Goal: Task Accomplishment & Management: Use online tool/utility

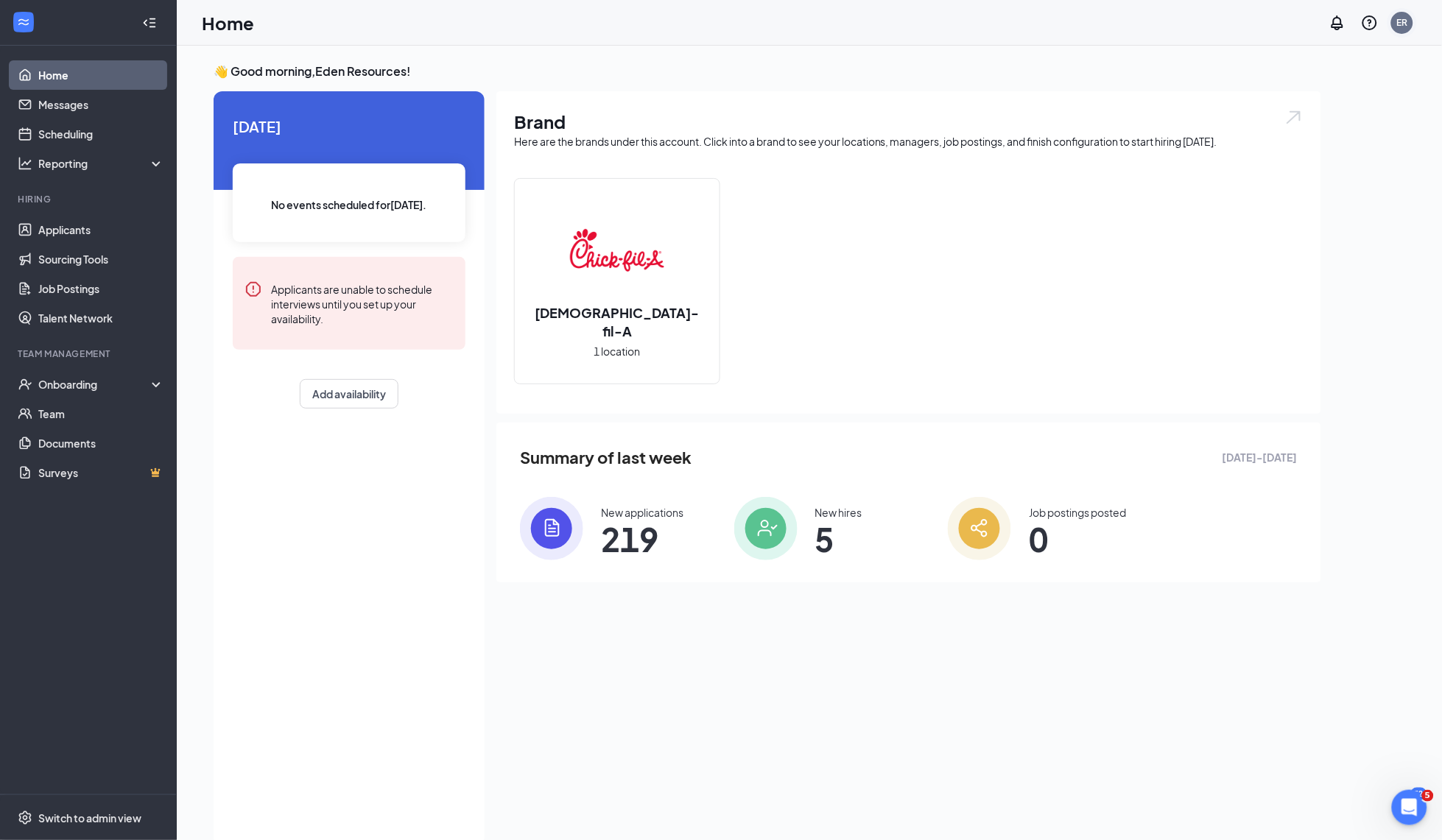
click at [1398, 31] on div "ER" at bounding box center [1402, 23] width 23 height 23
click at [1303, 242] on ul "CM Restaurant Group My profile Account settings Referral Switch account Log out" at bounding box center [1328, 144] width 177 height 202
click at [1300, 227] on div "Log out" at bounding box center [1328, 224] width 159 height 15
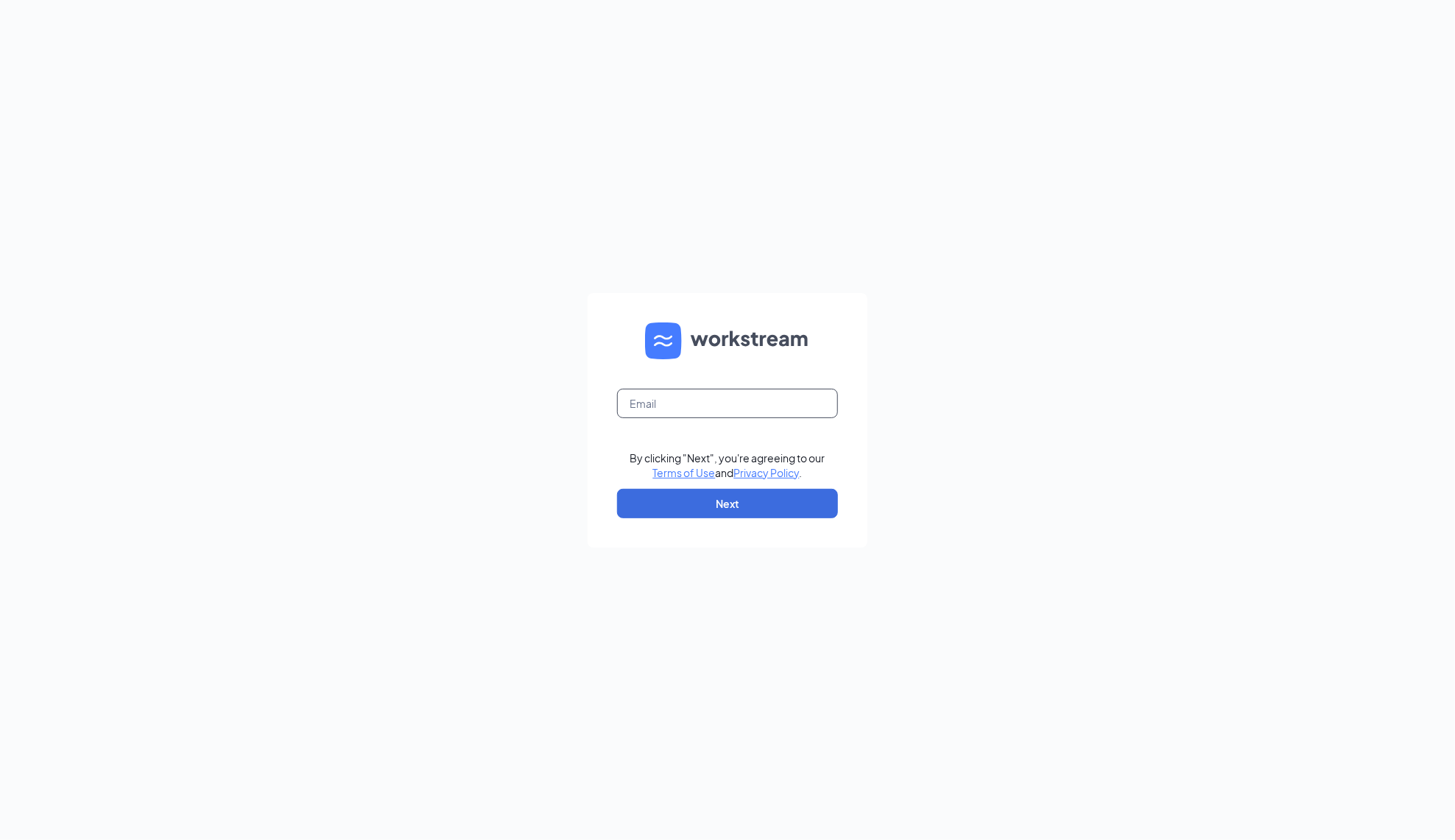
click at [643, 399] on input "text" at bounding box center [728, 403] width 221 height 29
paste input "[PERSON_NAME][EMAIL_ADDRESS][PERSON_NAME][DOMAIN_NAME]"
type input "[PERSON_NAME][EMAIL_ADDRESS][PERSON_NAME][DOMAIN_NAME]"
click at [706, 509] on button "Next" at bounding box center [728, 503] width 221 height 29
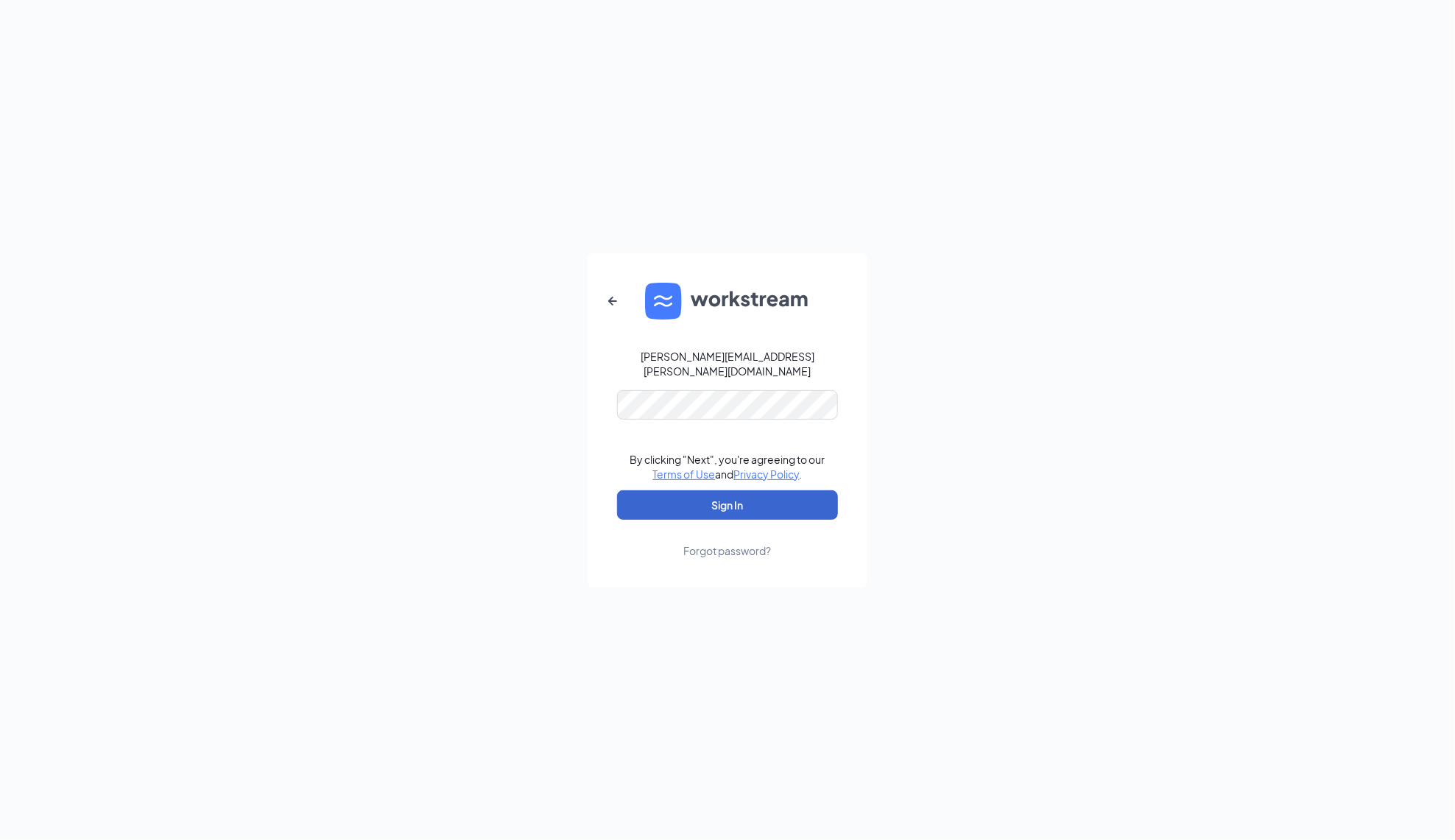
click at [691, 502] on button "Sign In" at bounding box center [728, 505] width 221 height 29
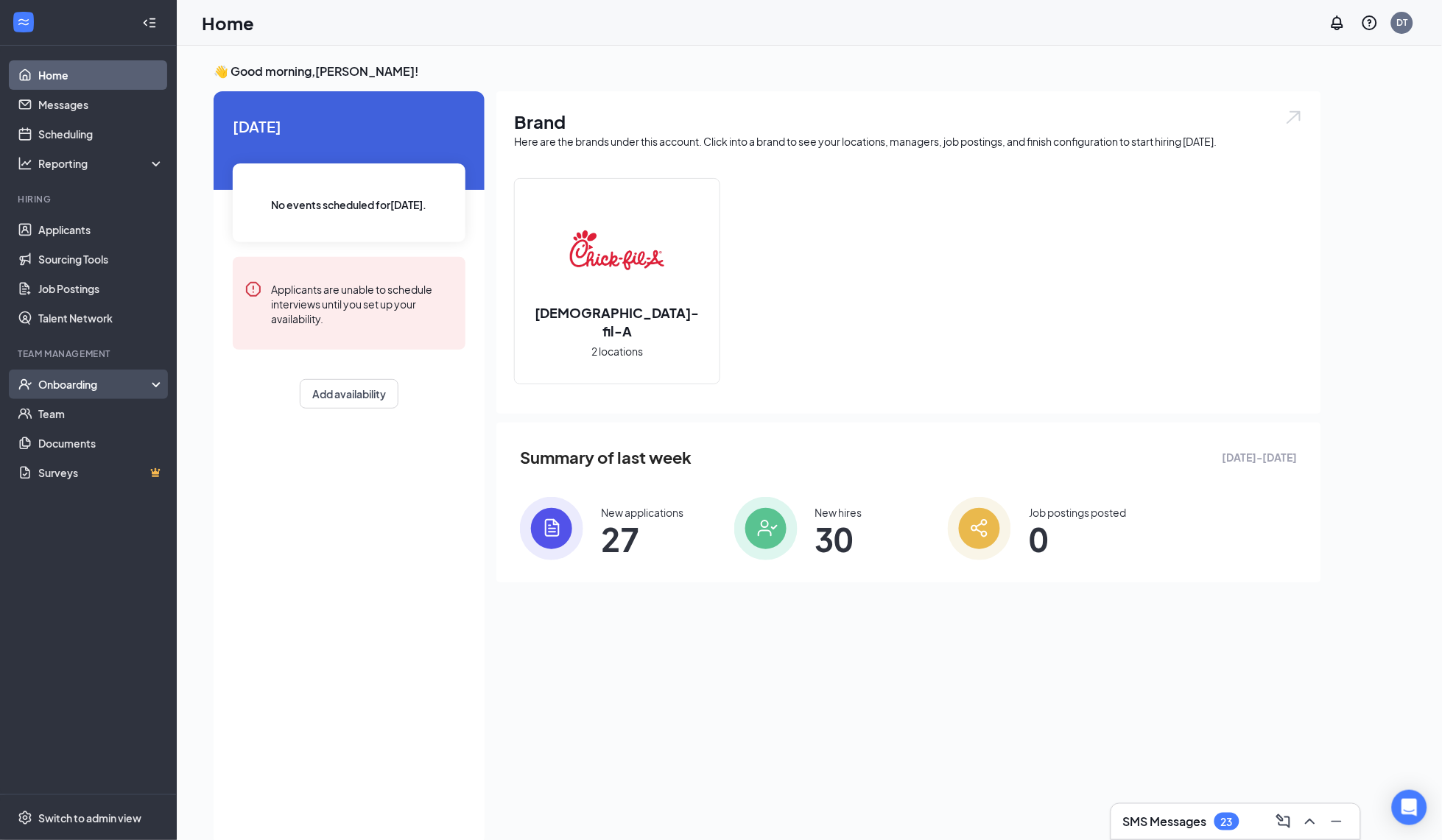
click at [97, 388] on div "Onboarding" at bounding box center [95, 384] width 114 height 15
click at [86, 420] on link "Overview" at bounding box center [101, 414] width 126 height 29
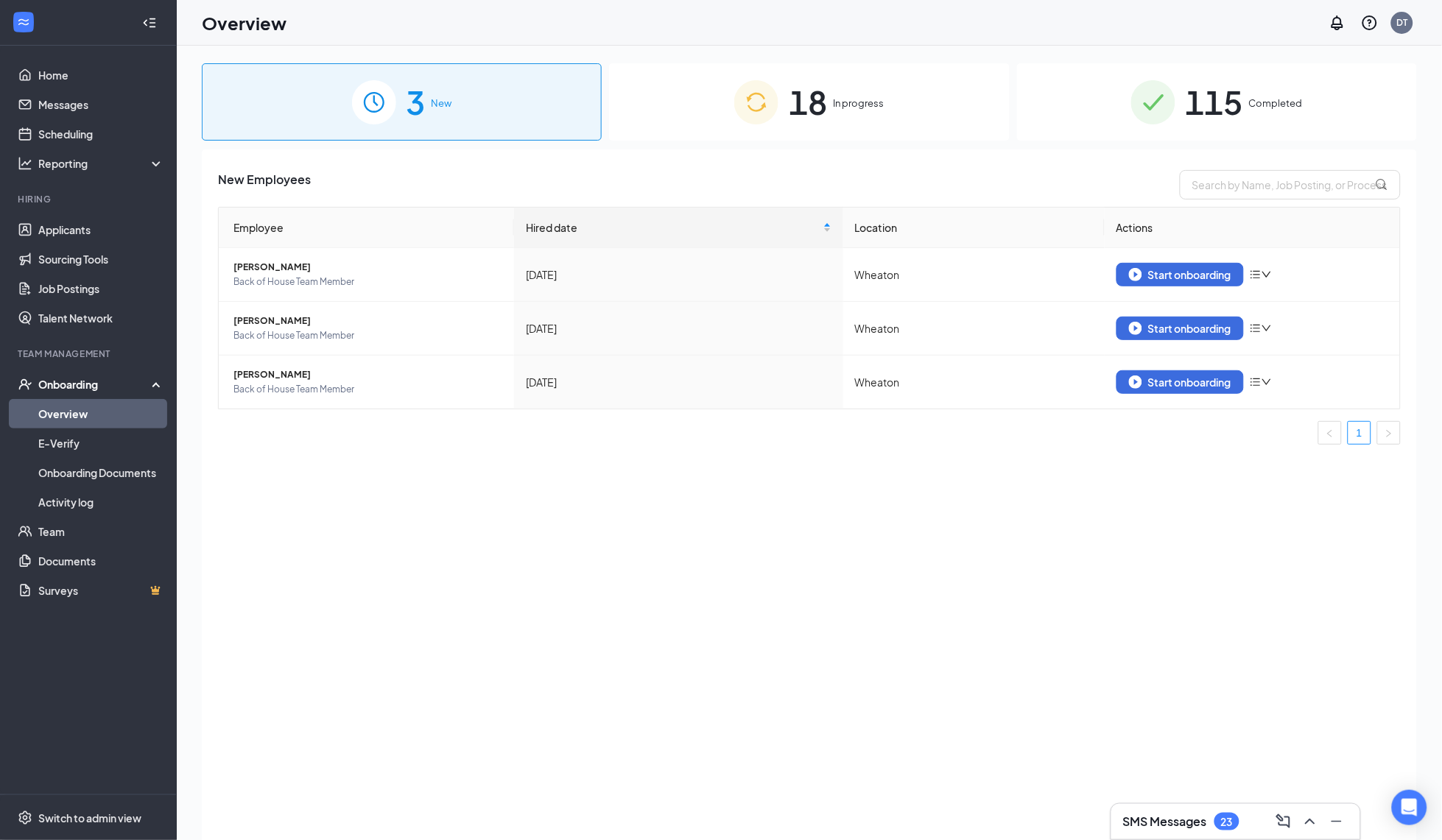
click at [784, 119] on div "18 In progress" at bounding box center [809, 102] width 399 height 77
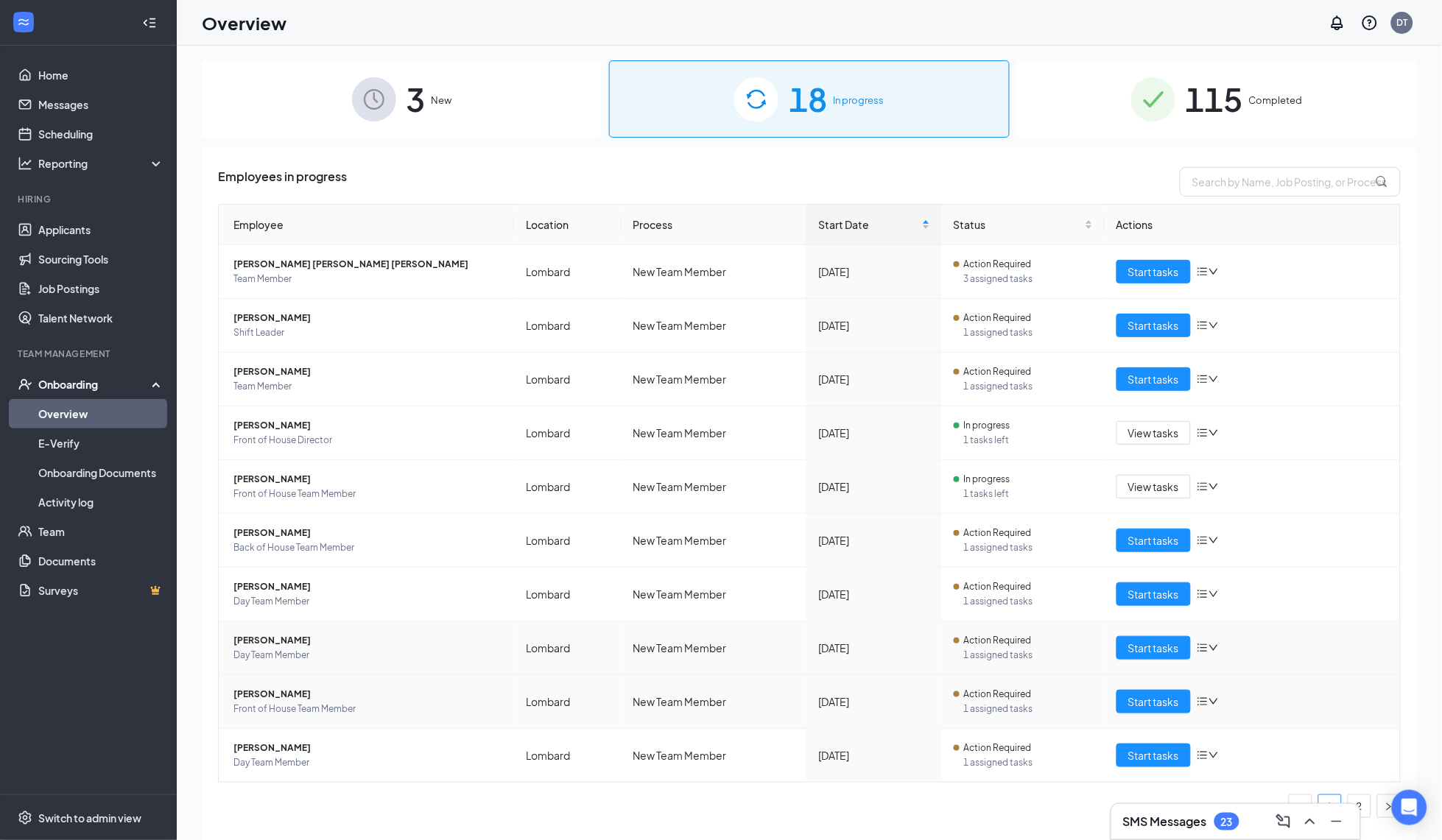
scroll to position [7, 0]
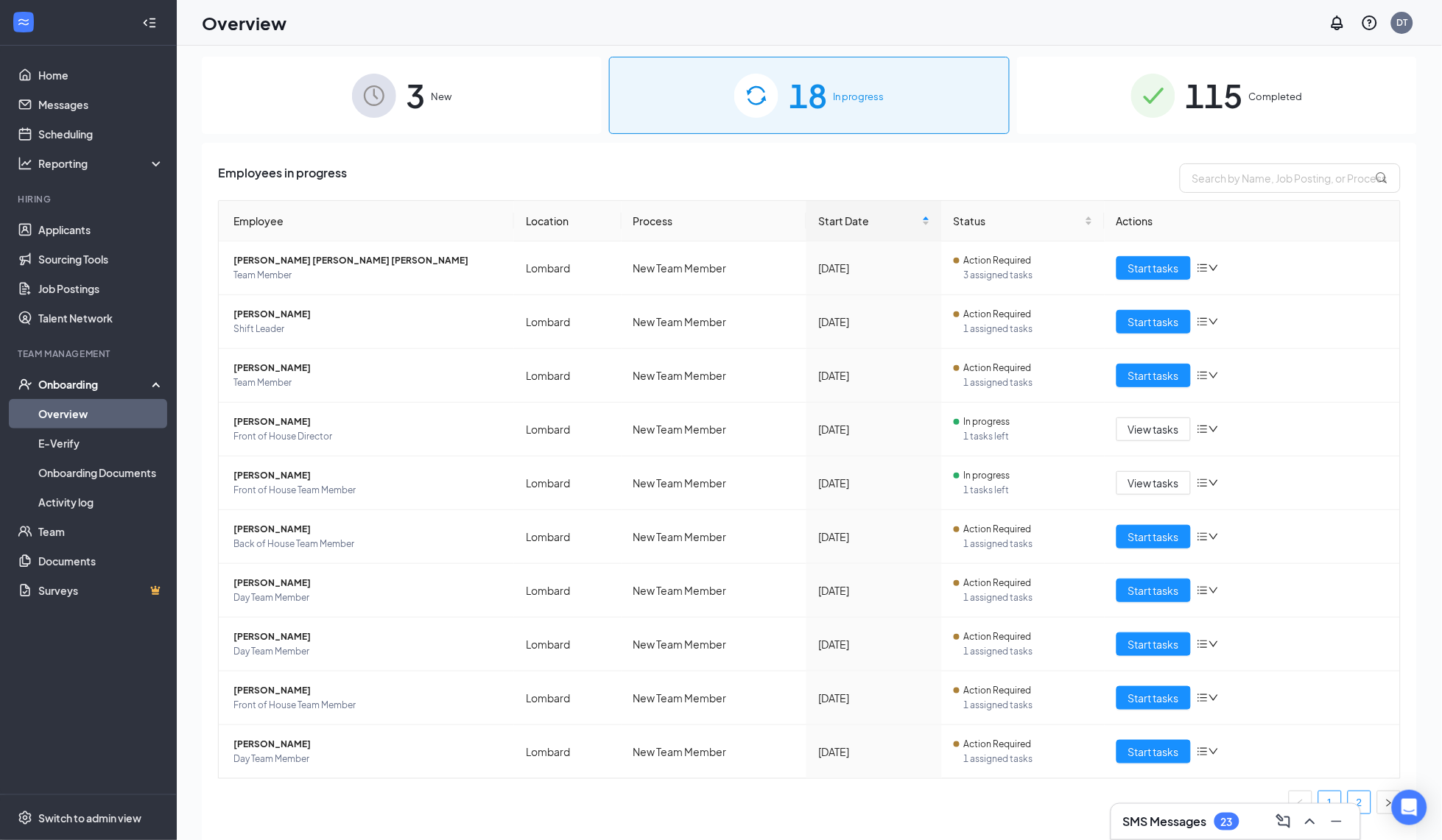
click at [1362, 801] on link "2" at bounding box center [1359, 803] width 23 height 23
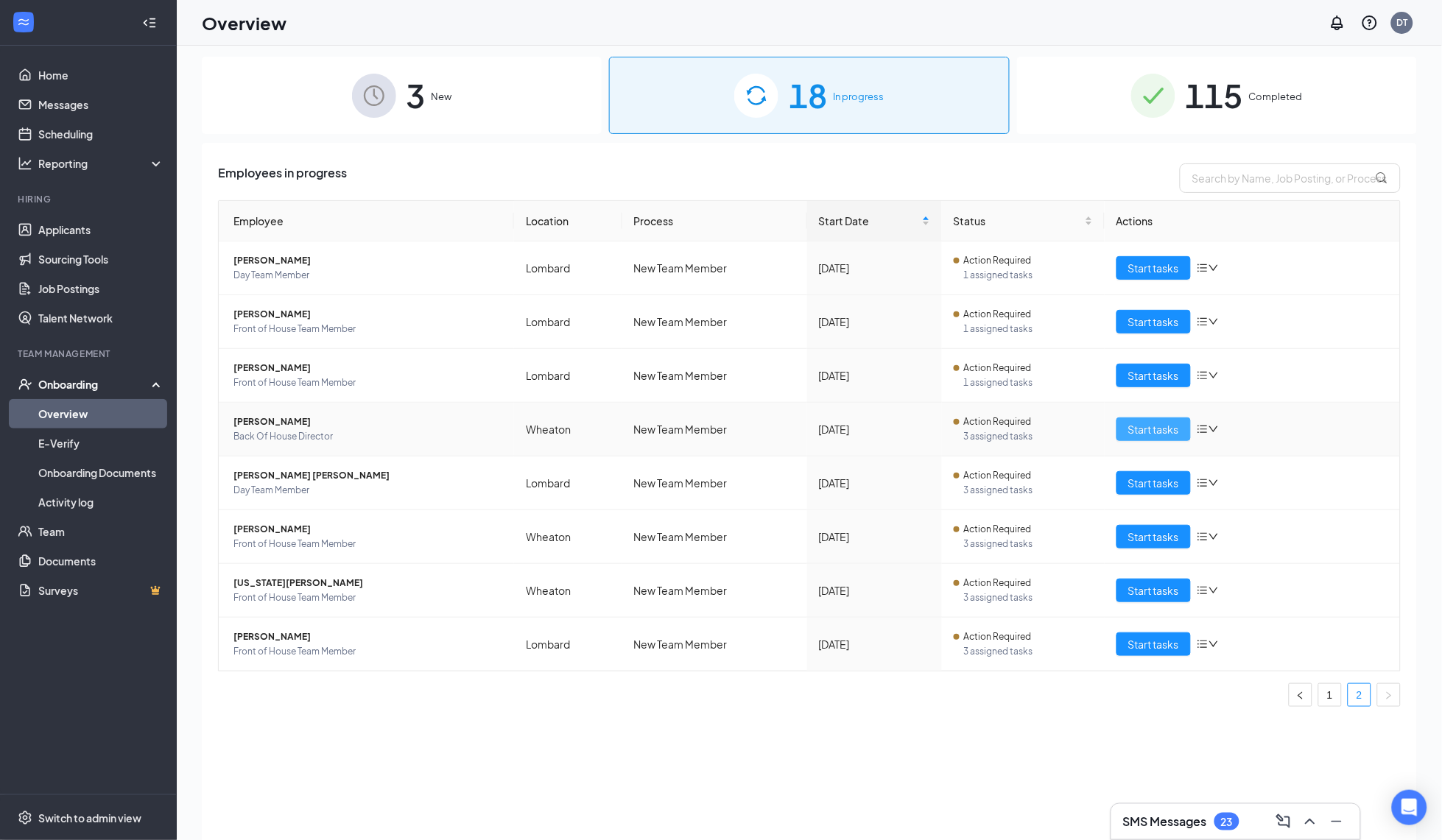
click at [1140, 427] on span "Start tasks" at bounding box center [1153, 429] width 51 height 17
